Goal: Book appointment/travel/reservation

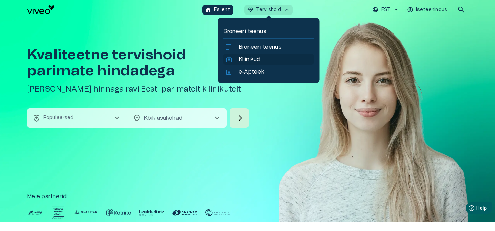
click at [247, 59] on p "Kliinikud" at bounding box center [249, 59] width 22 height 8
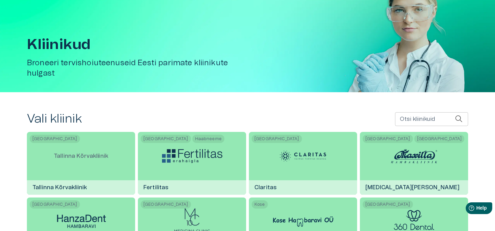
scroll to position [48, 0]
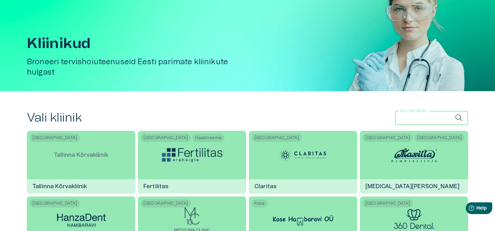
click at [417, 118] on input "Otsi kliinikuid" at bounding box center [425, 118] width 60 height 14
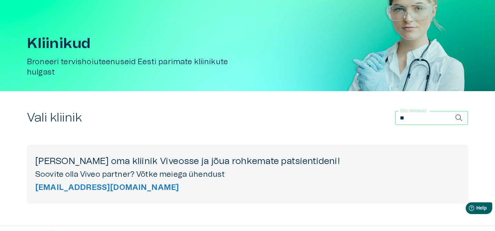
type input "*"
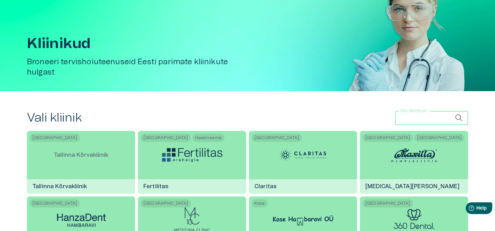
type input "*"
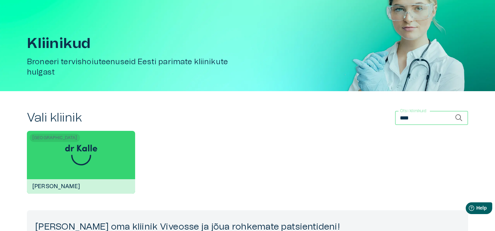
type input "****"
click at [78, 153] on img at bounding box center [81, 154] width 32 height 21
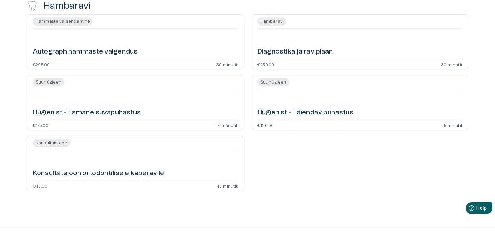
scroll to position [268, 0]
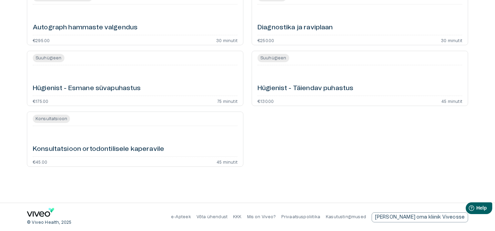
click at [145, 150] on h6 "Konsultatsioon ortodontilisele kaperavile" at bounding box center [98, 148] width 131 height 9
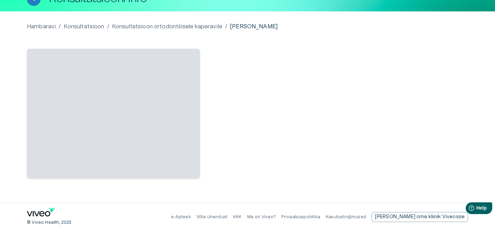
scroll to position [45, 0]
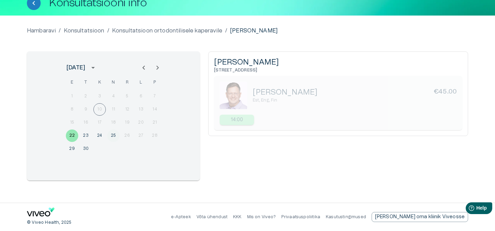
click at [116, 136] on button "25" at bounding box center [113, 135] width 12 height 12
